Goal: Task Accomplishment & Management: Manage account settings

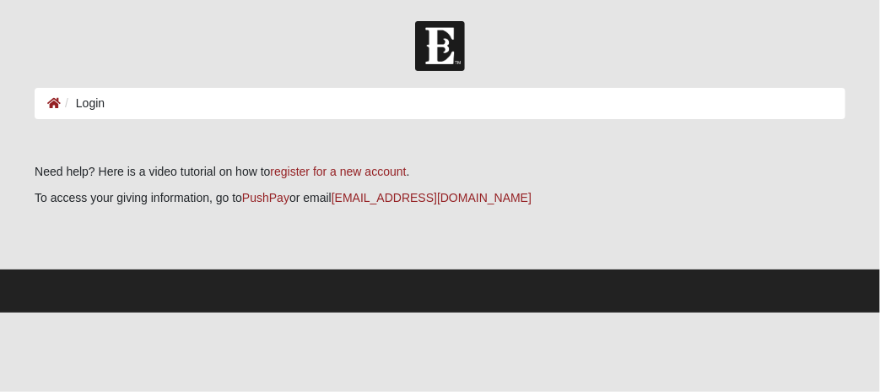
click at [100, 106] on li "Login" at bounding box center [83, 104] width 44 height 18
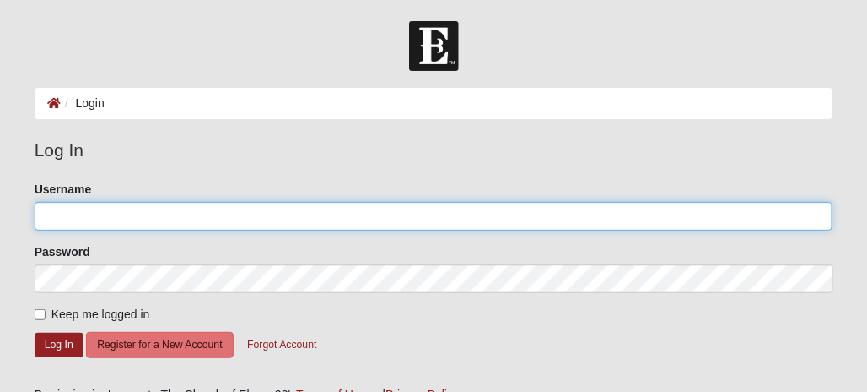
type input "Whitepiner71"
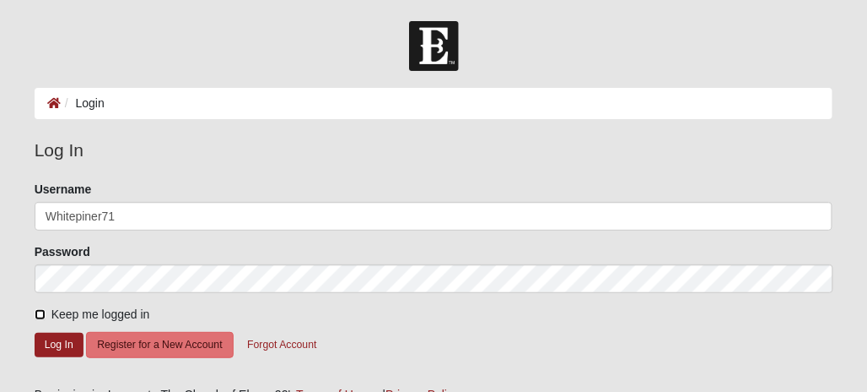
click at [39, 314] on input "Keep me logged in" at bounding box center [40, 314] width 11 height 11
checkbox input "true"
click at [55, 338] on button "Log In" at bounding box center [59, 344] width 49 height 24
